Goal: Task Accomplishment & Management: Complete application form

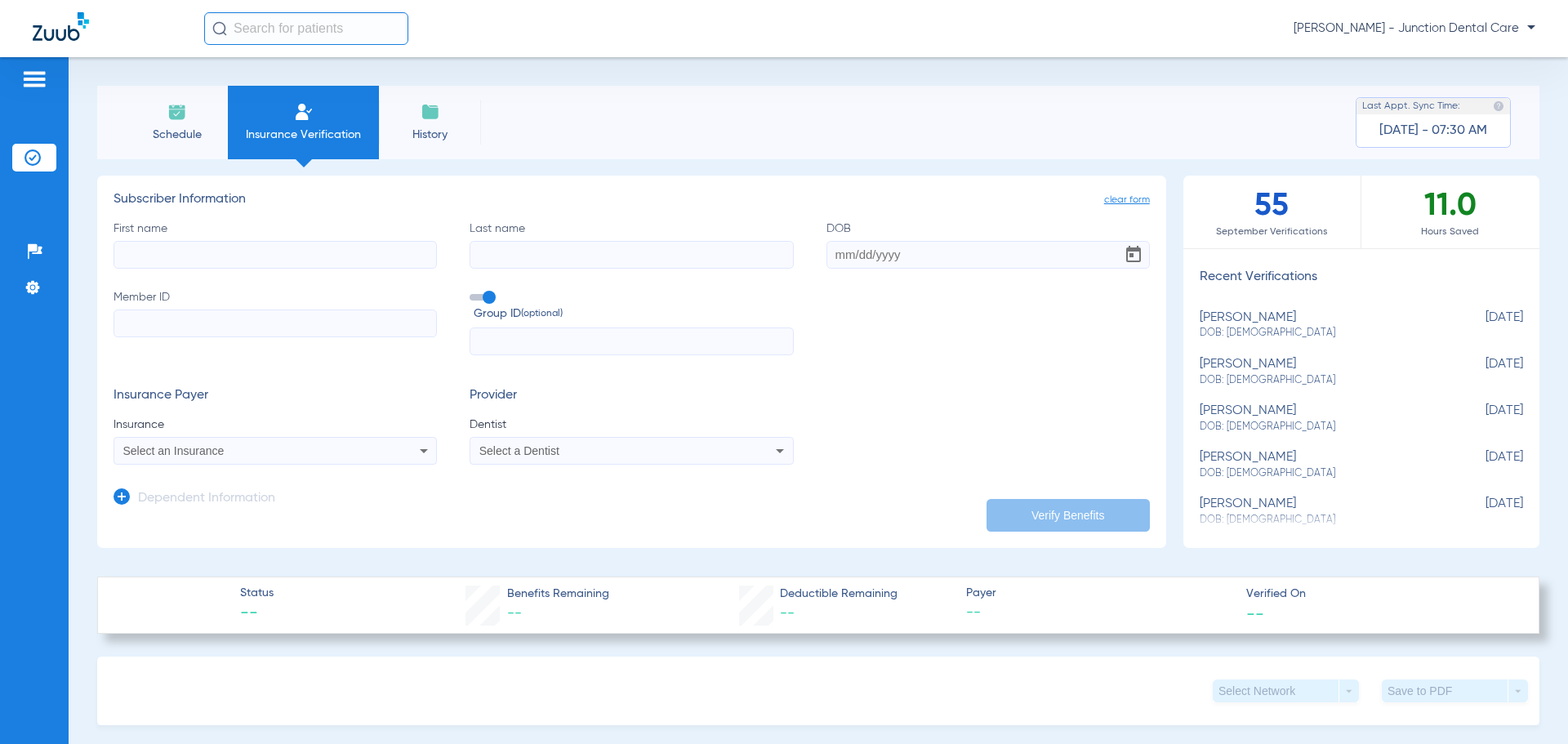
click at [260, 261] on input "First name" at bounding box center [275, 255] width 324 height 28
type input "[PERSON_NAME]"
type input "hardy"
type input "[DATE]"
click at [279, 326] on input "Member ID" at bounding box center [275, 323] width 324 height 28
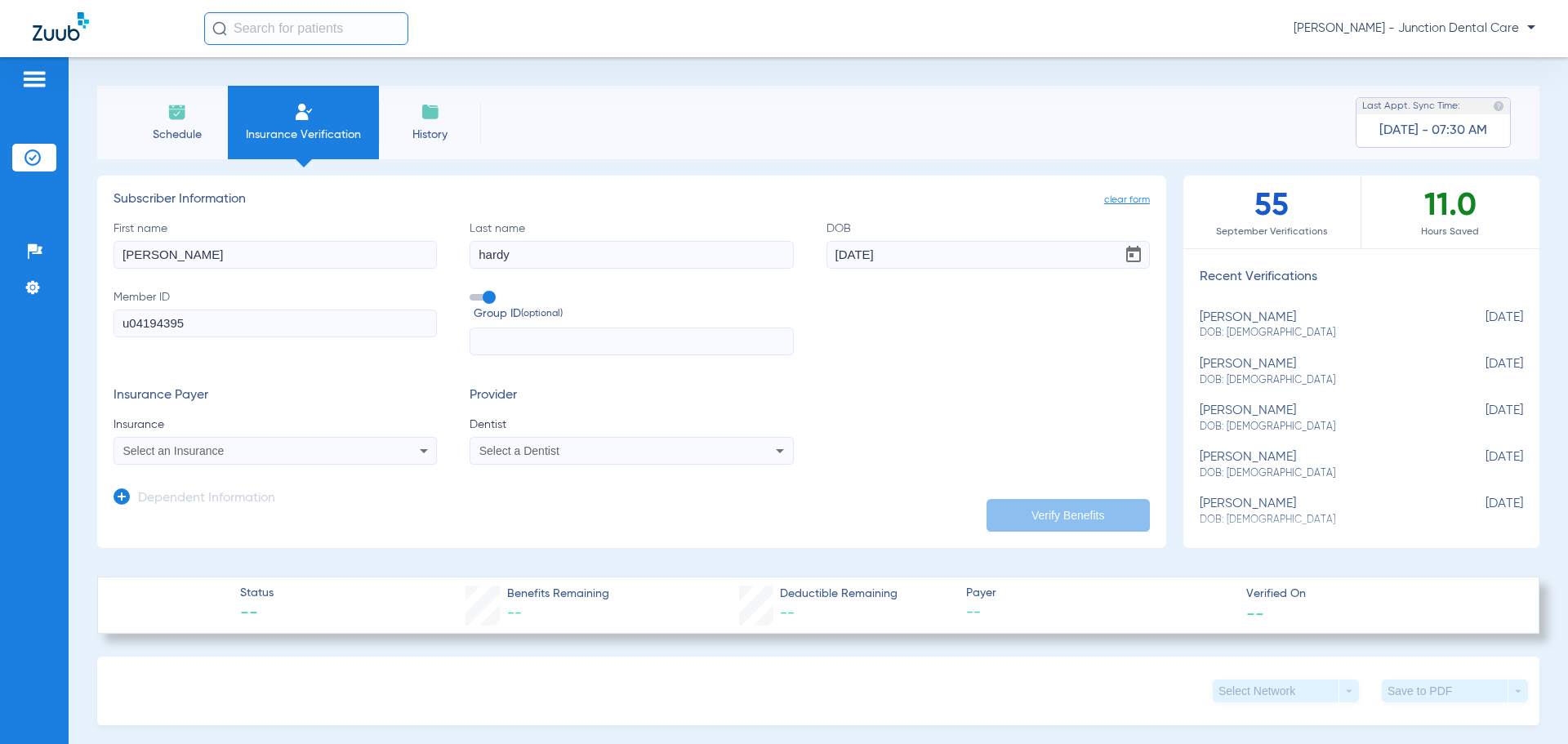
type input "u04194395"
click at [186, 451] on span "Select an Insurance" at bounding box center [174, 451] width 101 height 13
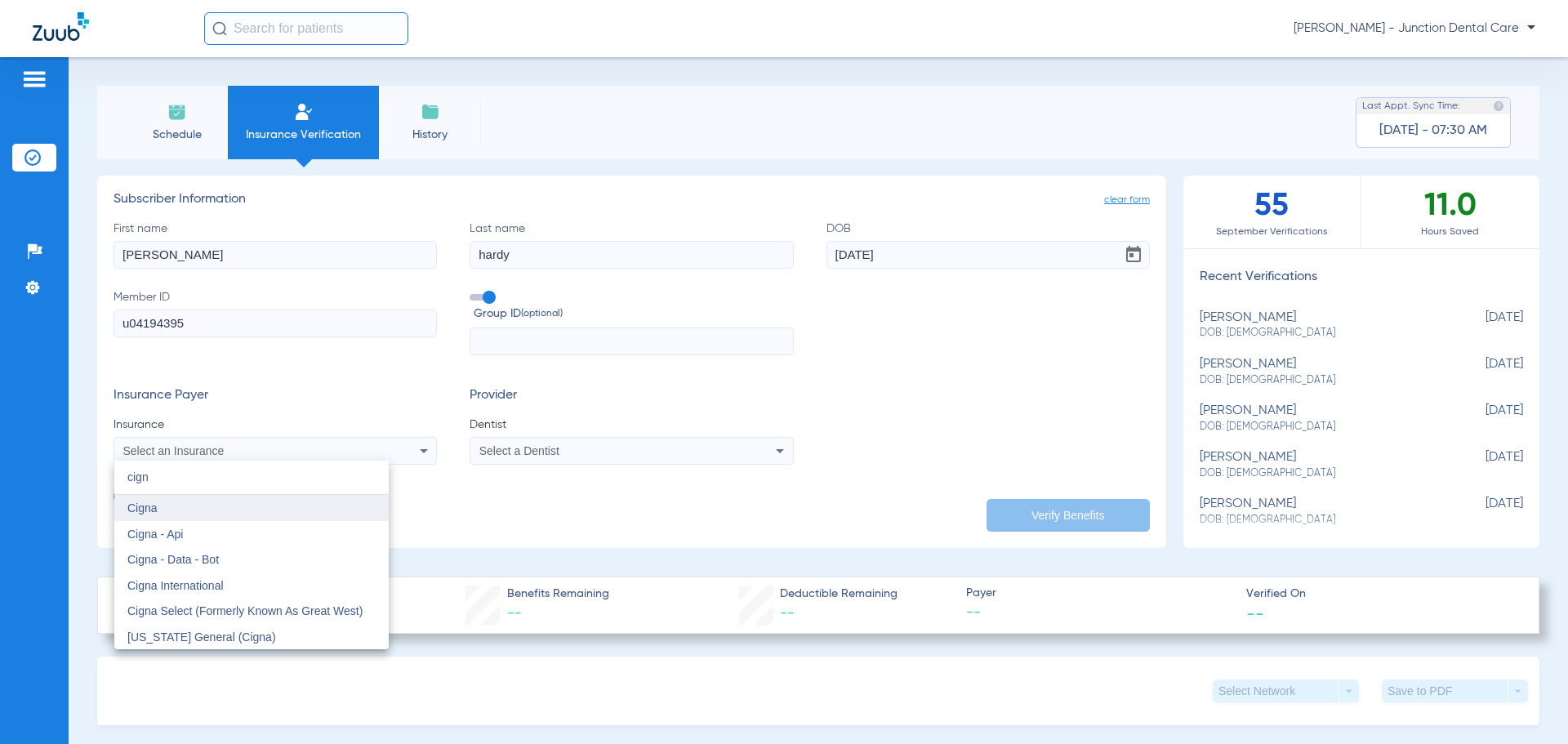
type input "cign"
click at [145, 512] on span "Cigna" at bounding box center [143, 508] width 30 height 13
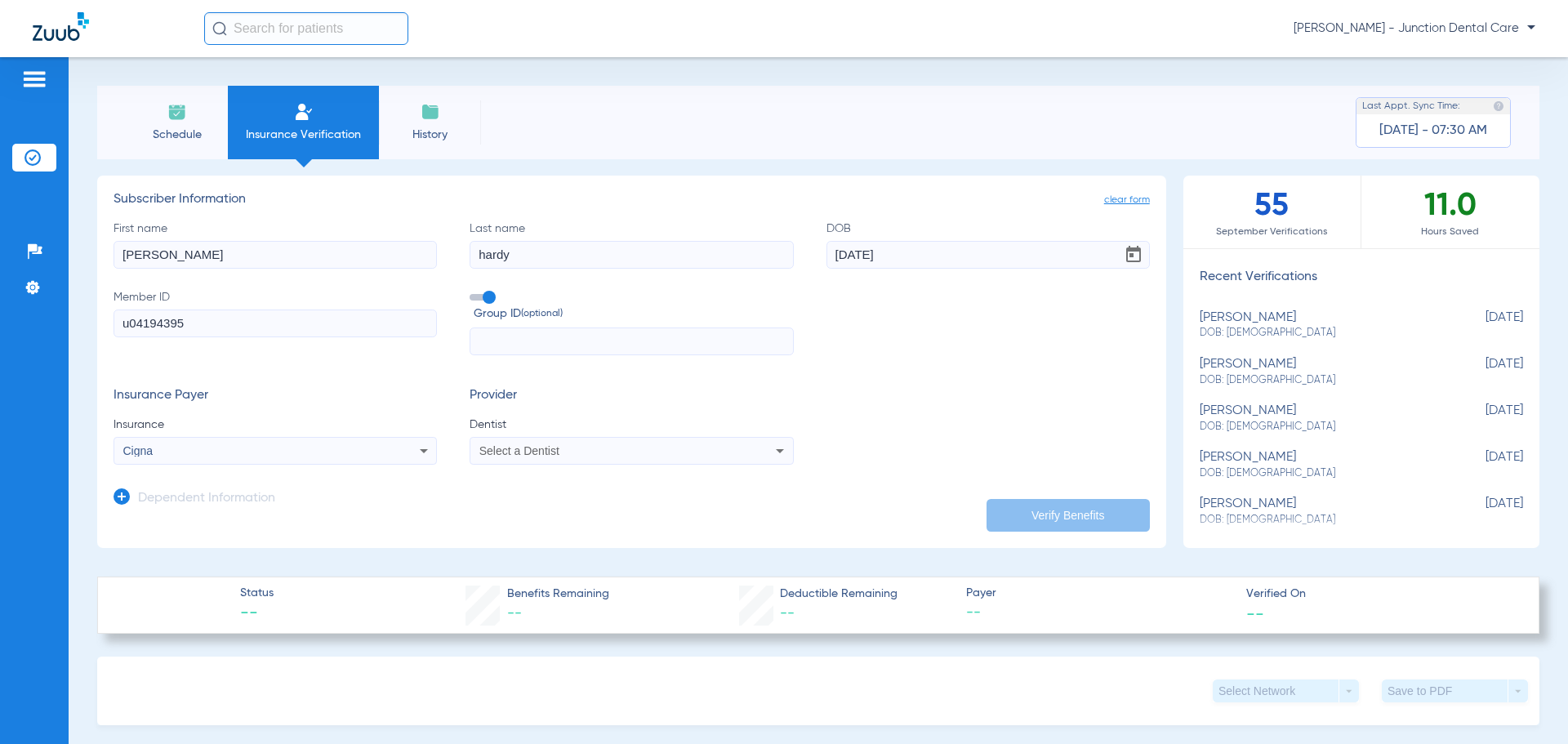
click at [510, 456] on span "Select a Dentist" at bounding box center [519, 451] width 80 height 13
type input "amd"
click at [530, 507] on span "[PERSON_NAME]" at bounding box center [529, 508] width 96 height 13
click at [1021, 509] on button "Verify Benefits" at bounding box center [1068, 515] width 163 height 33
